Goal: Transaction & Acquisition: Download file/media

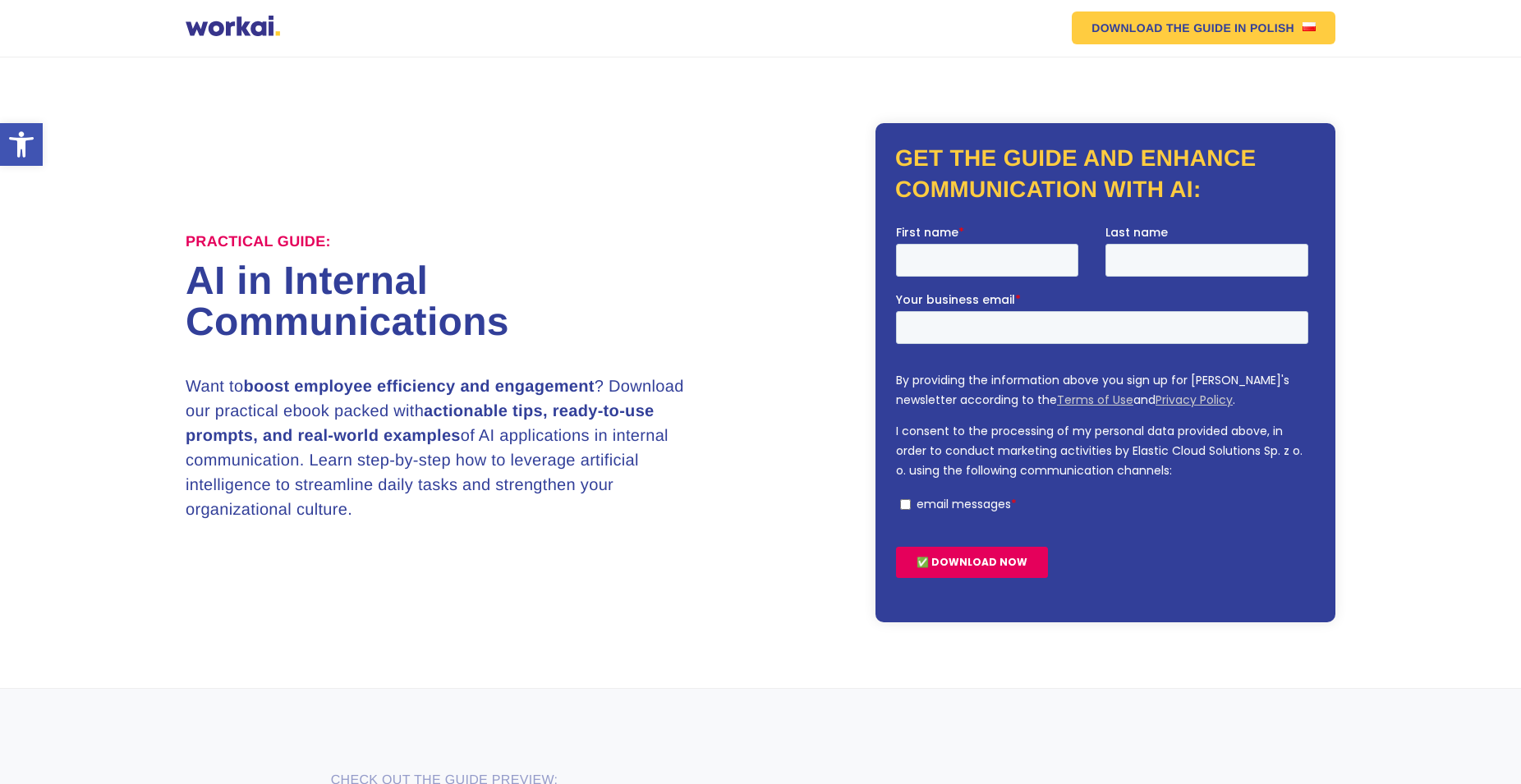
drag, startPoint x: 991, startPoint y: 293, endPoint x: 984, endPoint y: 272, distance: 22.1
click at [989, 293] on span "Your business email" at bounding box center [955, 298] width 119 height 16
click at [984, 268] on input "First name *" at bounding box center [987, 259] width 183 height 33
type input "xsdfsfdf"
click at [1171, 251] on input "Last name" at bounding box center [1207, 259] width 203 height 33
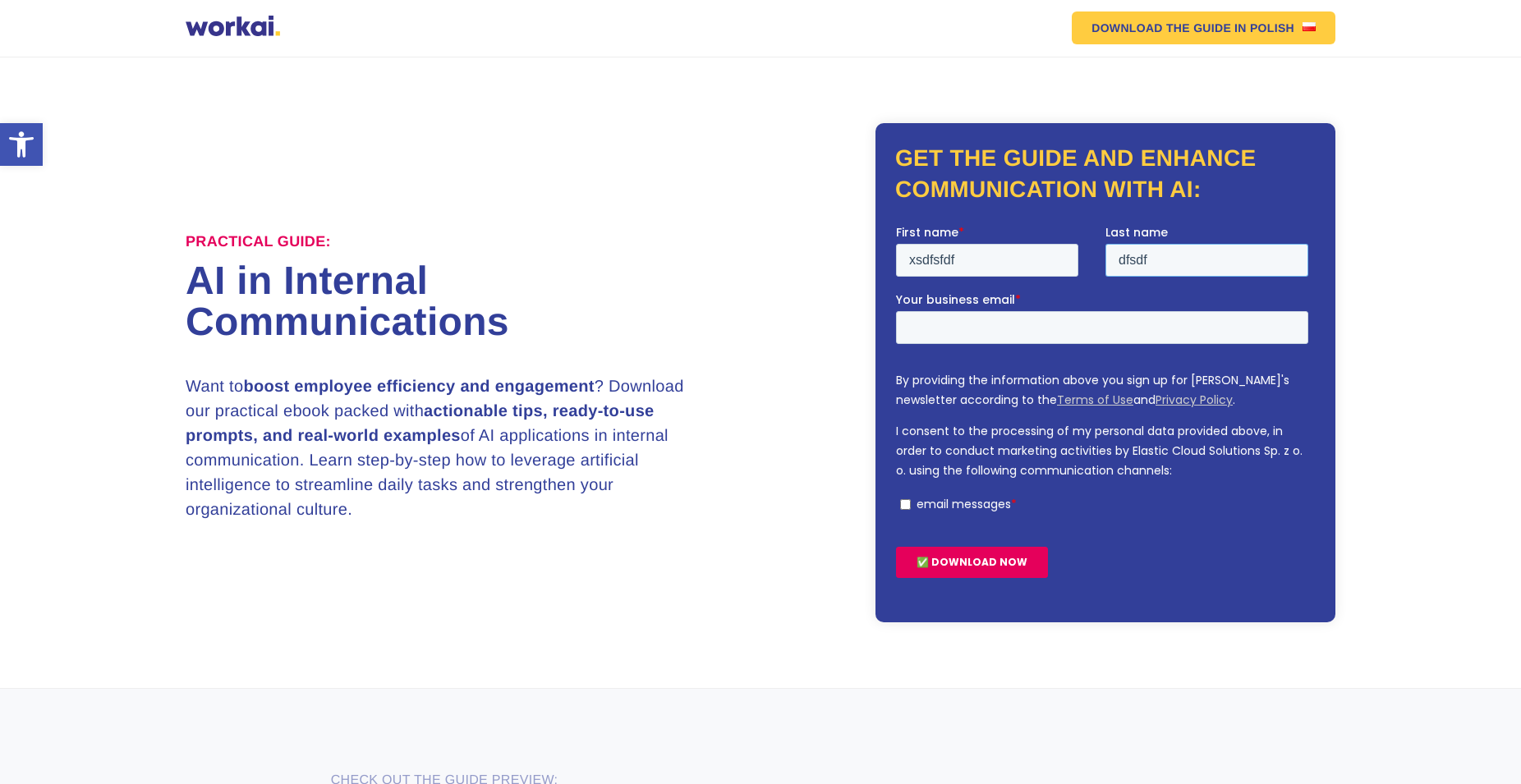
type input "dfsdf"
click at [953, 321] on input "Your business email *" at bounding box center [1102, 327] width 413 height 33
paste input "[EMAIL_ADDRESS][DOMAIN_NAME]"
type input "[EMAIL_ADDRESS][DOMAIN_NAME]"
click at [907, 504] on div "By providing the information above you sign up for Workai's newsletter accordin…" at bounding box center [1105, 440] width 419 height 141
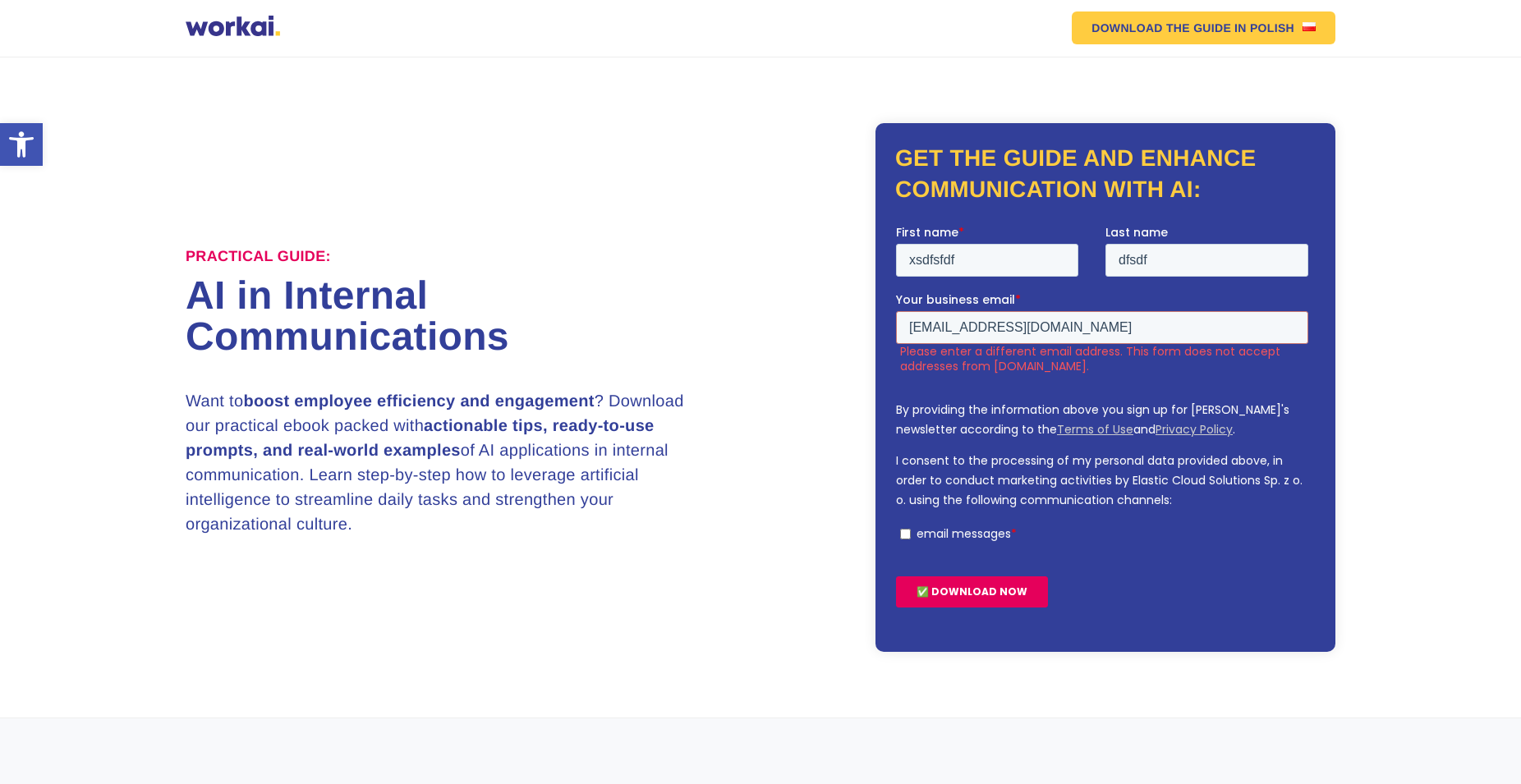
click at [902, 535] on input "email messages *" at bounding box center [906, 533] width 11 height 11
checkbox input "true"
click at [946, 595] on input "✅ DOWNLOAD NOW" at bounding box center [971, 591] width 152 height 31
drag, startPoint x: 946, startPoint y: 595, endPoint x: 1206, endPoint y: 486, distance: 281.9
click at [1204, 501] on form "First name * xsdfsfdf Last name dfsdf Your business email * [EMAIL_ADDRESS][DOM…" at bounding box center [1105, 422] width 419 height 397
